Goal: Task Accomplishment & Management: Use online tool/utility

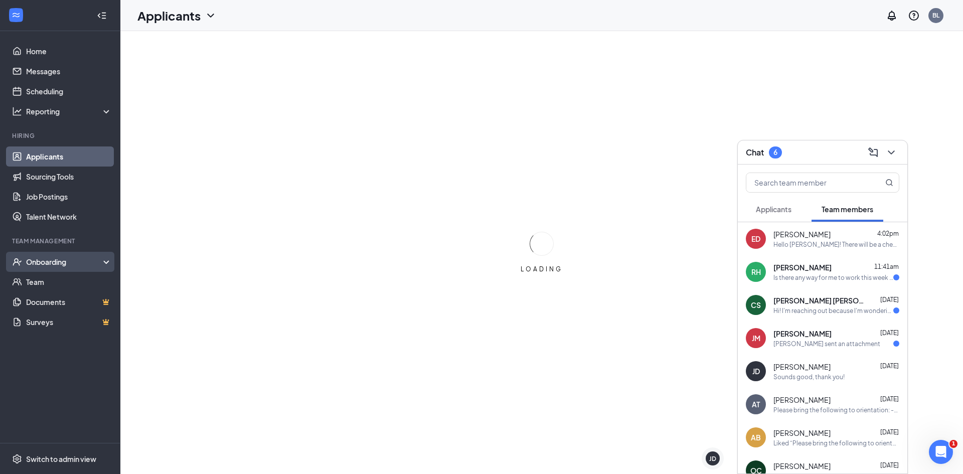
click at [80, 260] on div "Onboarding" at bounding box center [64, 262] width 77 height 10
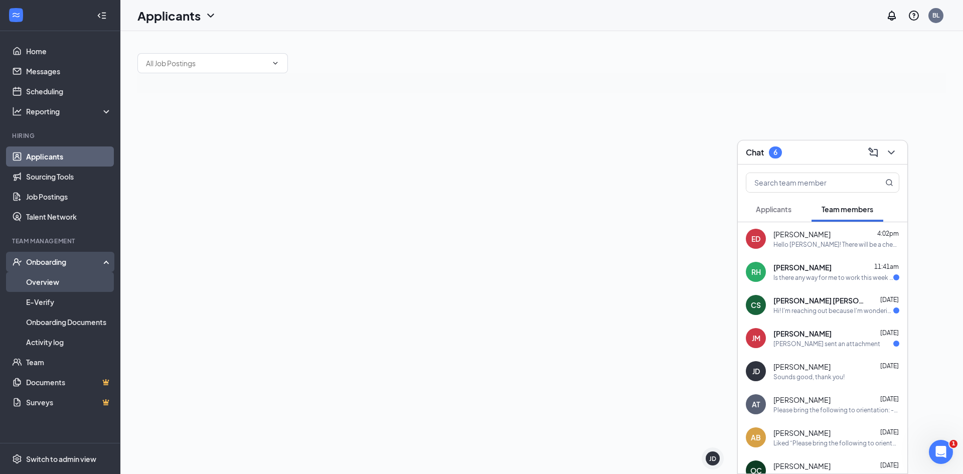
click at [83, 281] on link "Overview" at bounding box center [69, 282] width 86 height 20
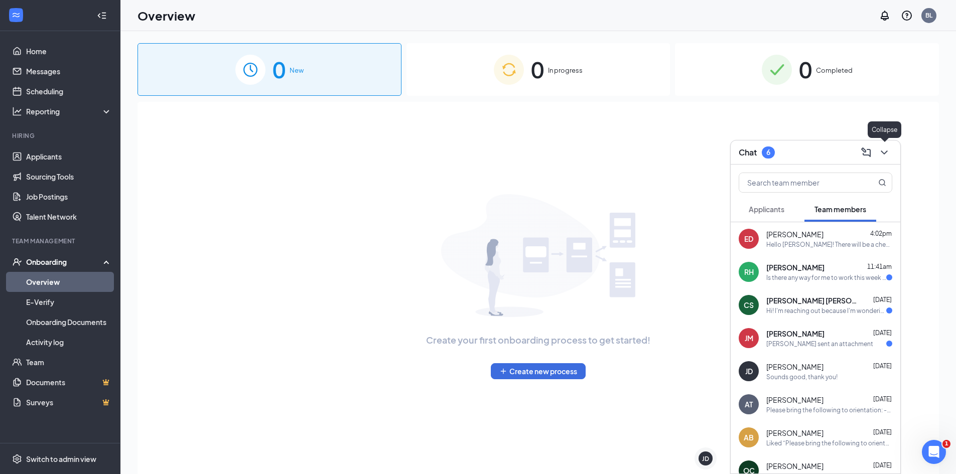
click at [884, 155] on icon "ChevronDown" at bounding box center [884, 152] width 12 height 12
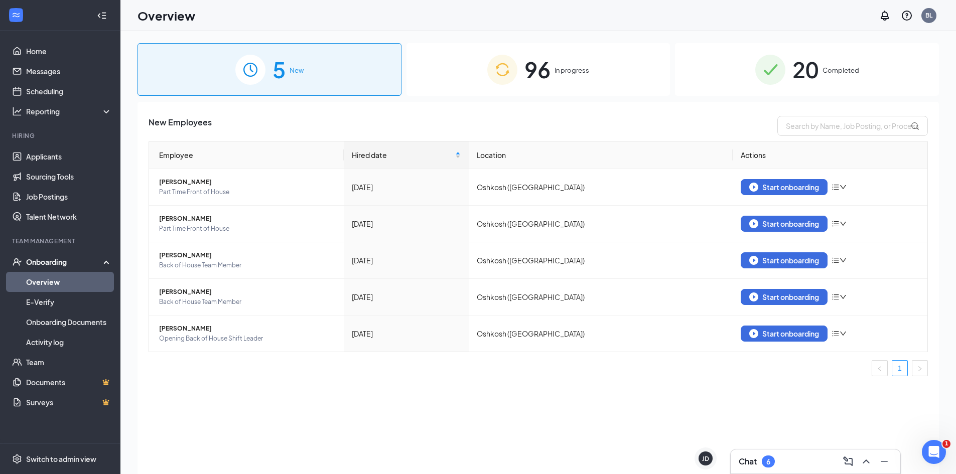
click at [610, 80] on div "96 In progress" at bounding box center [538, 69] width 264 height 53
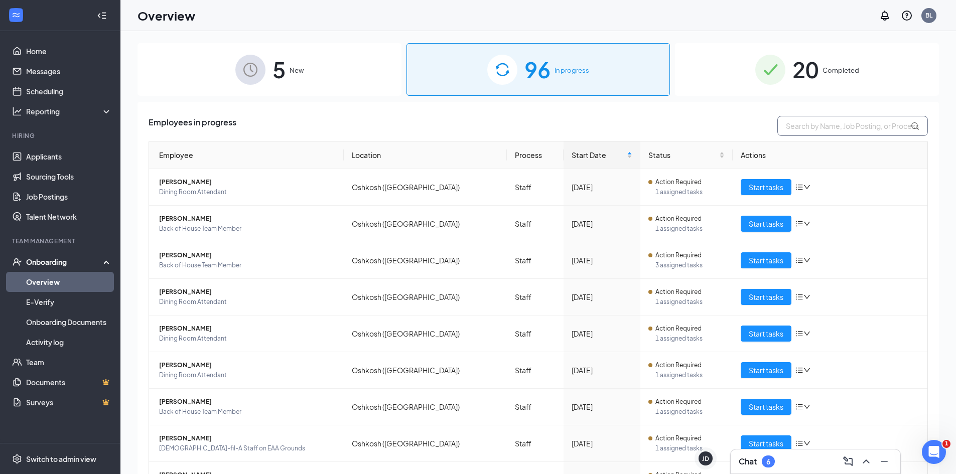
click at [786, 121] on input "text" at bounding box center [852, 126] width 151 height 20
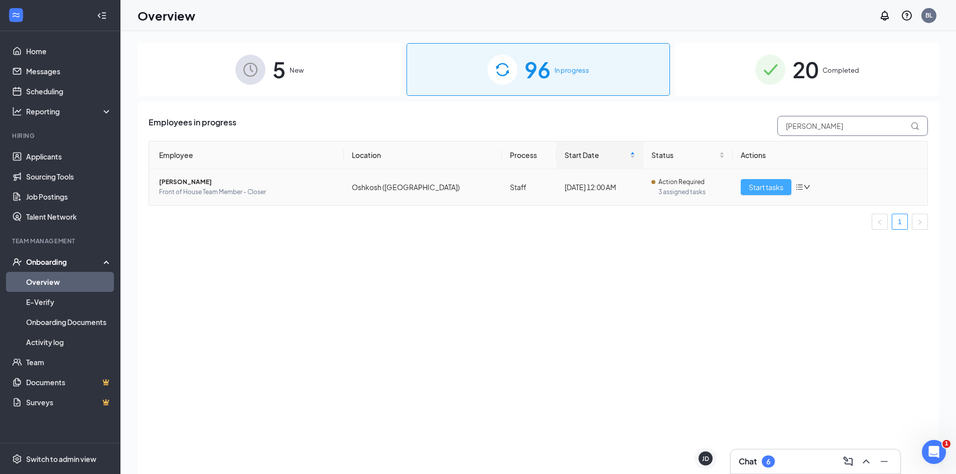
type input "[PERSON_NAME]"
click at [765, 190] on span "Start tasks" at bounding box center [766, 187] width 35 height 11
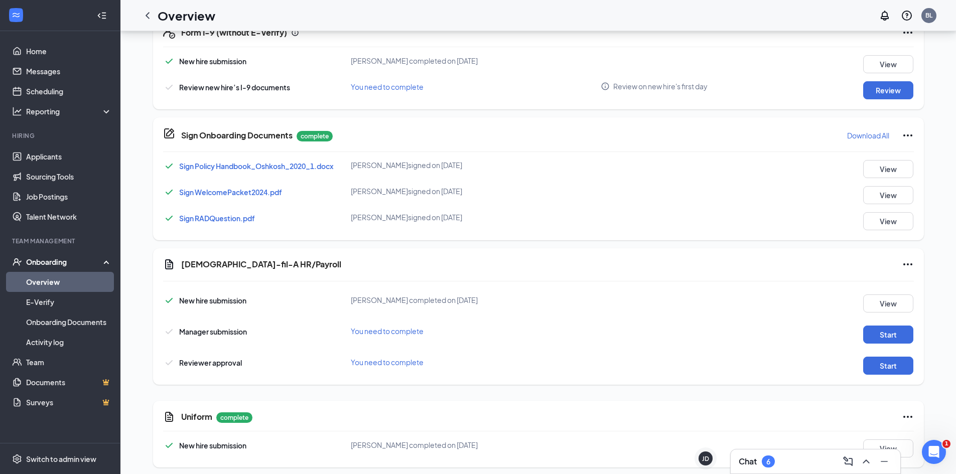
scroll to position [404, 0]
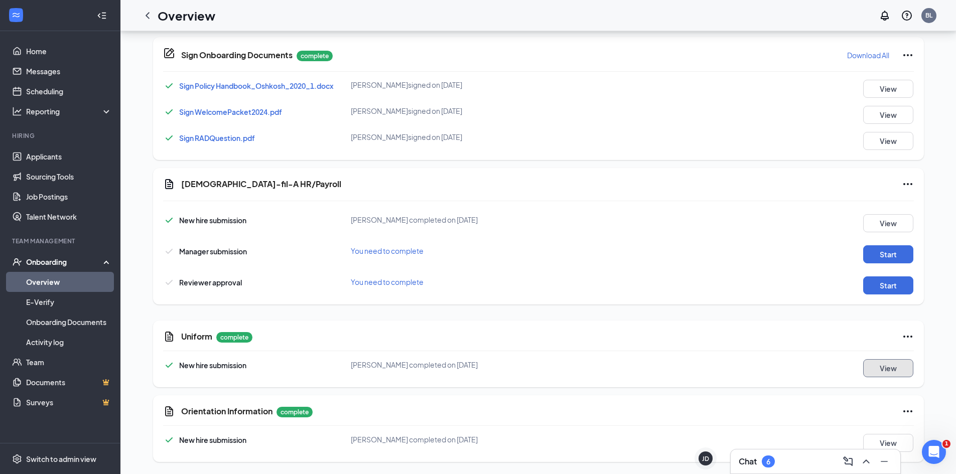
click at [892, 364] on button "View" at bounding box center [888, 368] width 50 height 18
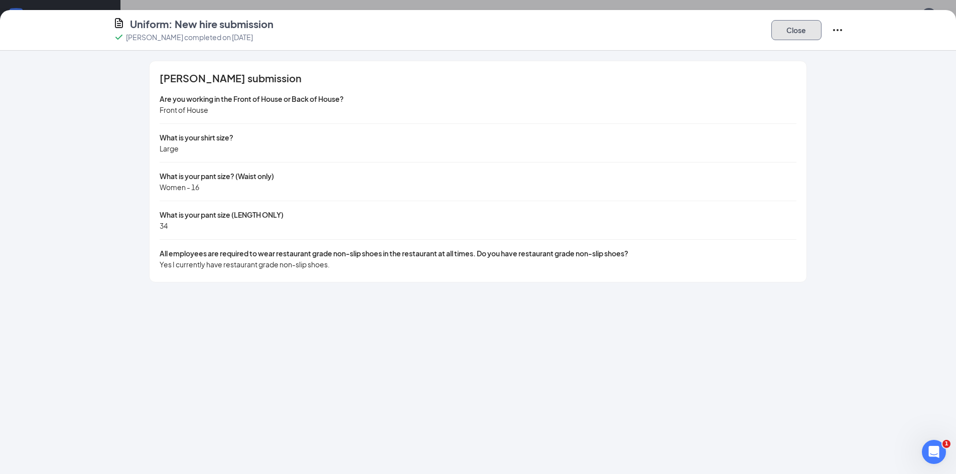
click at [814, 37] on button "Close" at bounding box center [796, 30] width 50 height 20
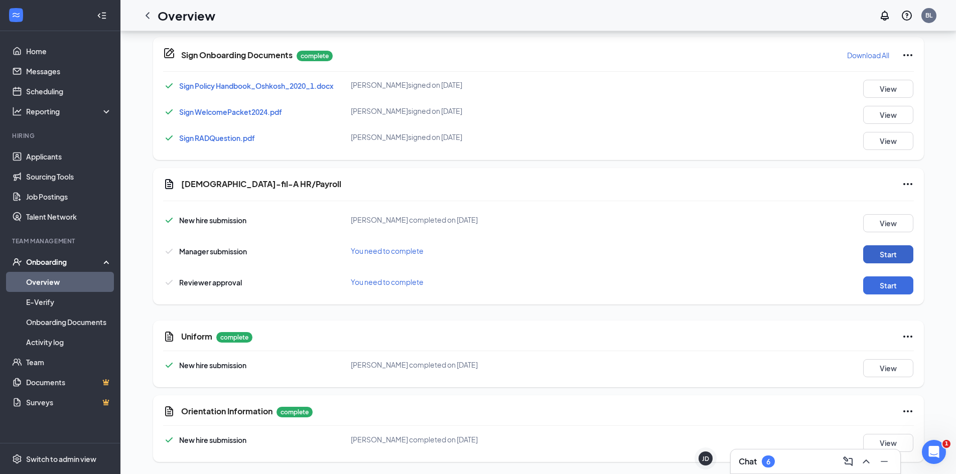
click at [891, 254] on button "Start" at bounding box center [888, 254] width 50 height 18
click at [880, 287] on button "Start" at bounding box center [888, 285] width 50 height 18
